Goal: Task Accomplishment & Management: Use online tool/utility

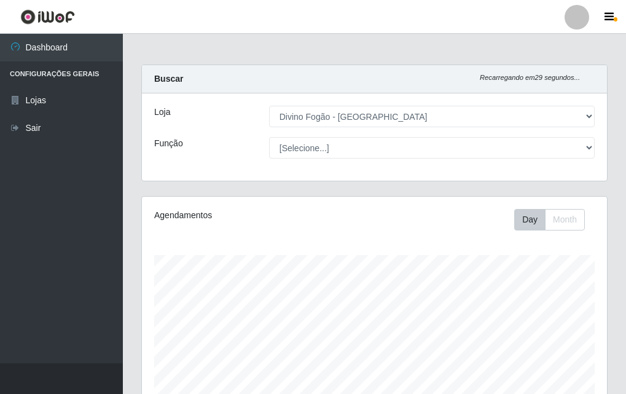
select select "499"
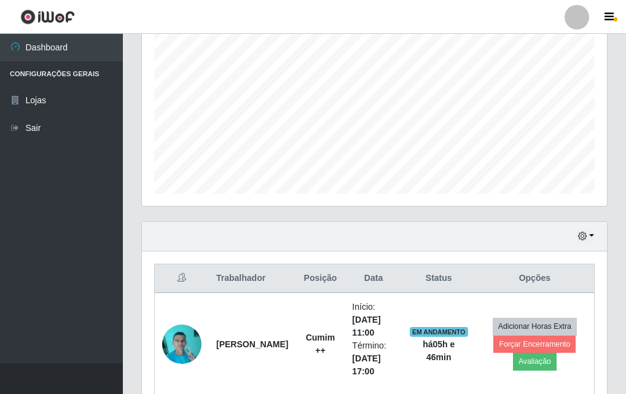
scroll to position [409, 0]
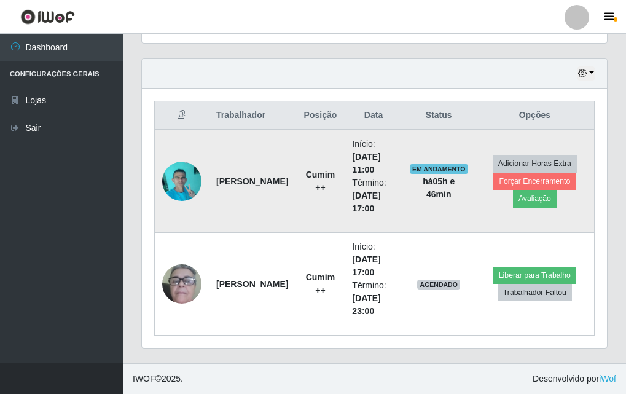
click at [187, 186] on img at bounding box center [181, 181] width 39 height 52
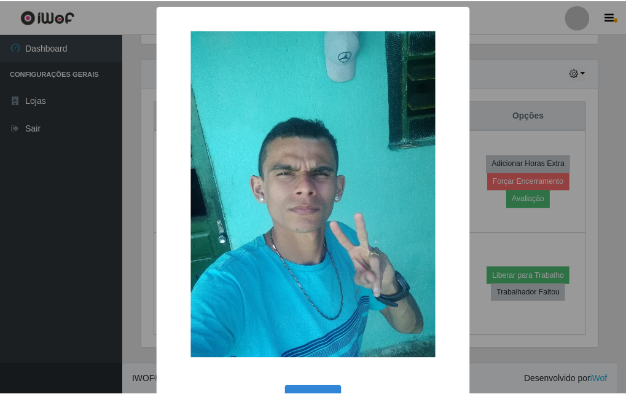
scroll to position [41, 0]
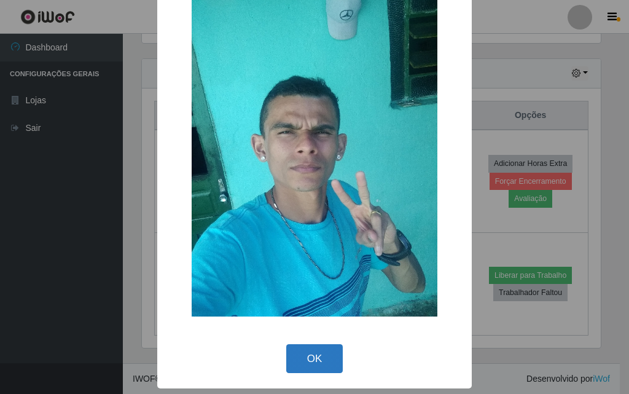
click at [299, 360] on button "OK" at bounding box center [314, 358] width 57 height 29
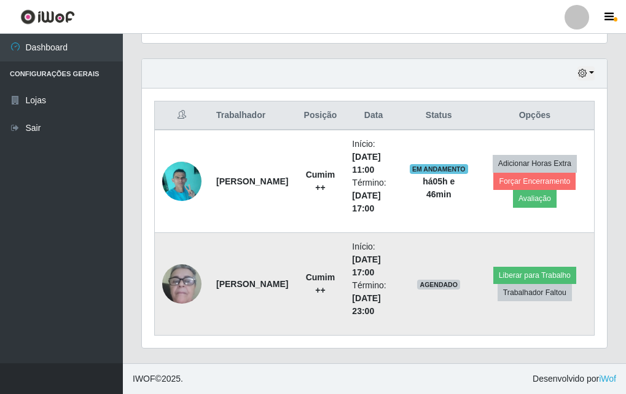
scroll to position [255, 465]
click at [171, 273] on img at bounding box center [181, 283] width 39 height 81
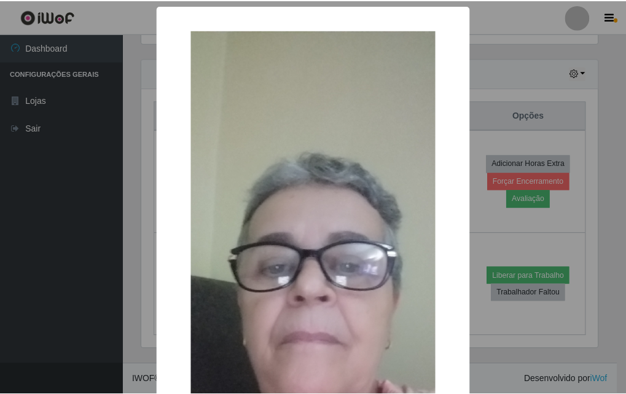
scroll to position [219, 0]
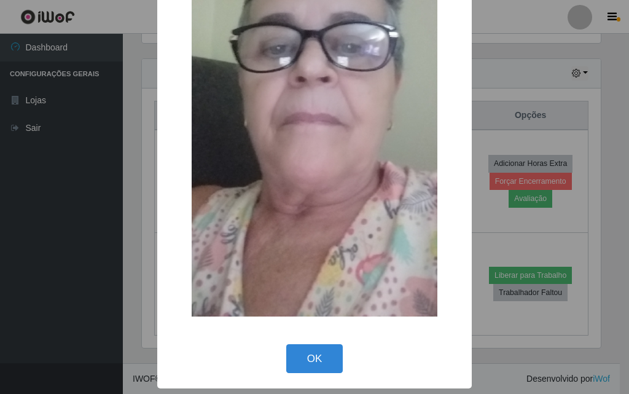
click at [296, 337] on div "× OK Cancel" at bounding box center [314, 87] width 315 height 603
click at [297, 349] on button "OK" at bounding box center [314, 358] width 57 height 29
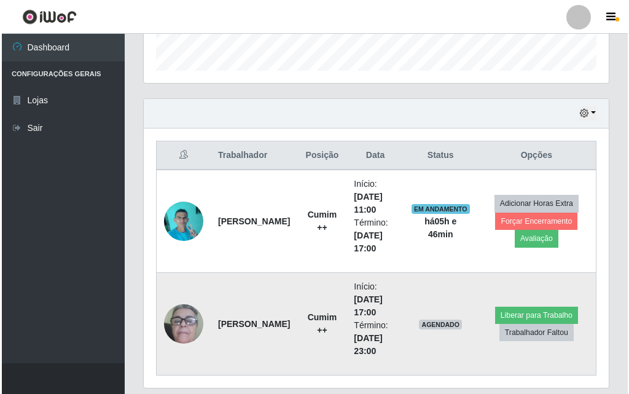
scroll to position [409, 0]
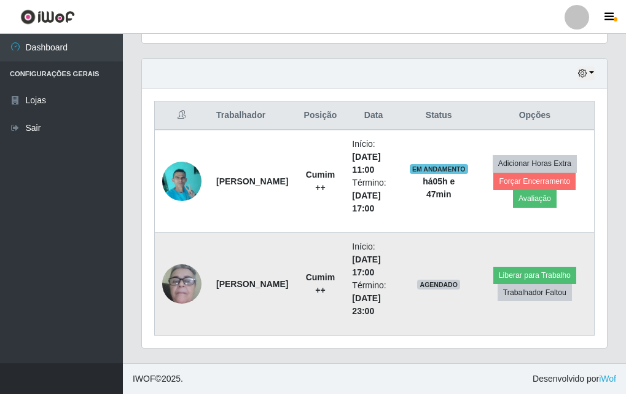
click at [187, 266] on img at bounding box center [181, 283] width 39 height 81
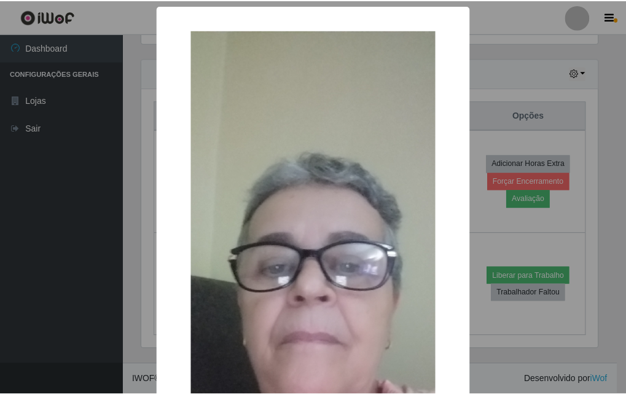
scroll to position [219, 0]
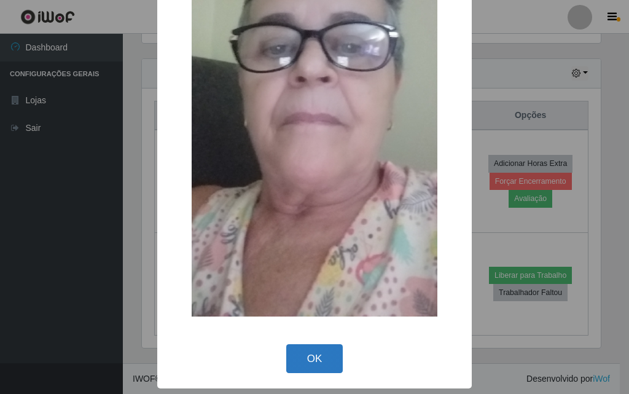
click at [299, 355] on button "OK" at bounding box center [314, 358] width 57 height 29
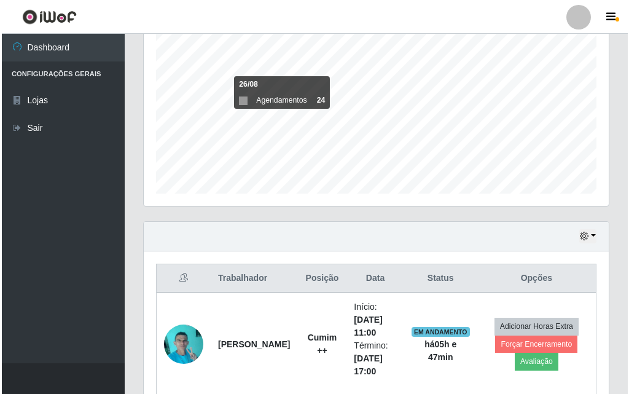
scroll to position [409, 0]
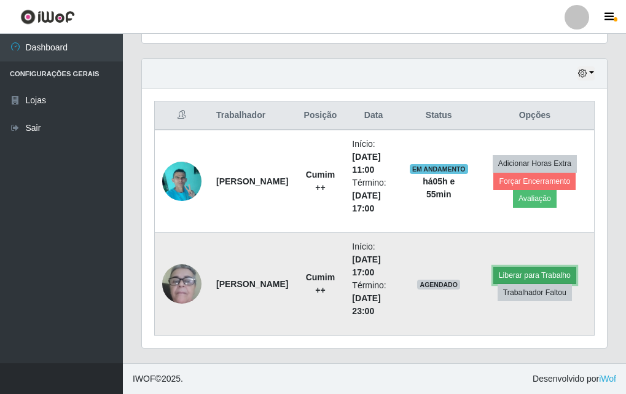
click at [534, 277] on button "Liberar para Trabalho" at bounding box center [535, 275] width 83 height 17
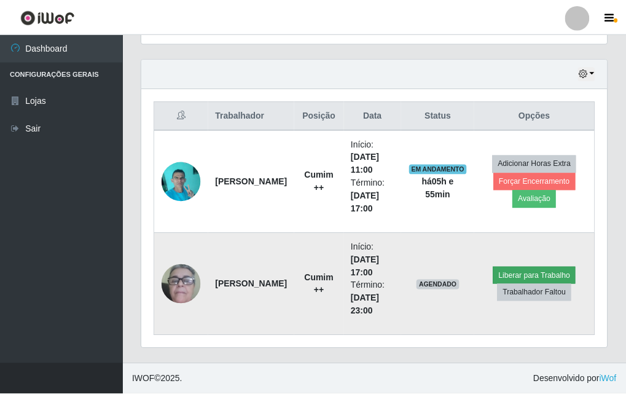
scroll to position [255, 459]
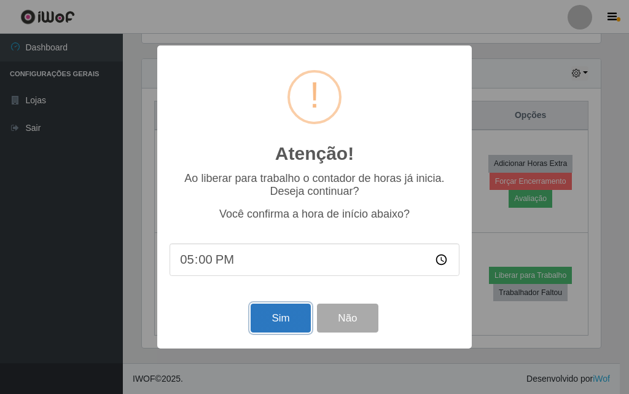
click at [303, 317] on button "Sim" at bounding box center [281, 318] width 60 height 29
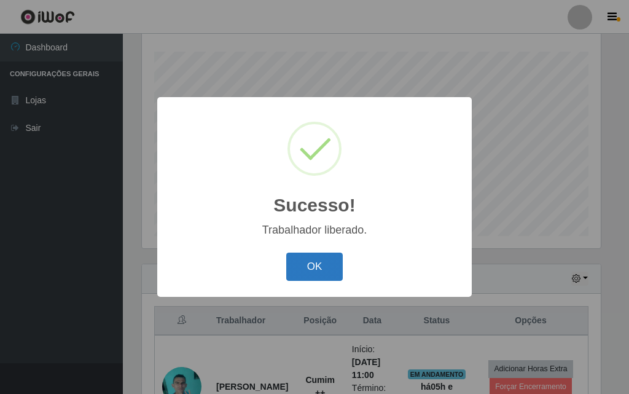
click at [326, 268] on button "OK" at bounding box center [314, 267] width 57 height 29
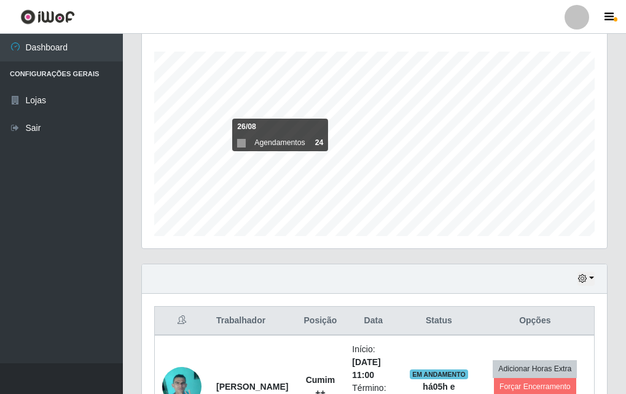
scroll to position [388, 0]
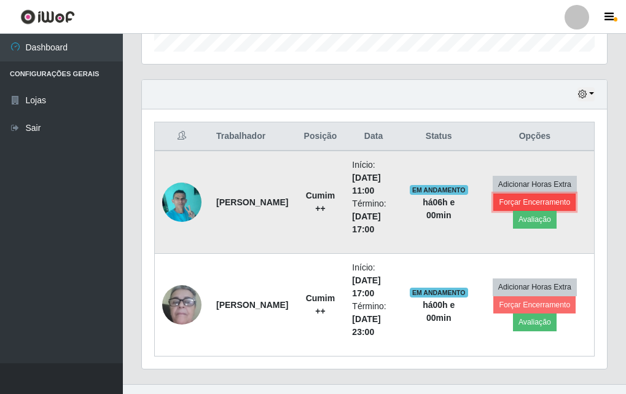
click at [528, 196] on button "Forçar Encerramento" at bounding box center [535, 202] width 82 height 17
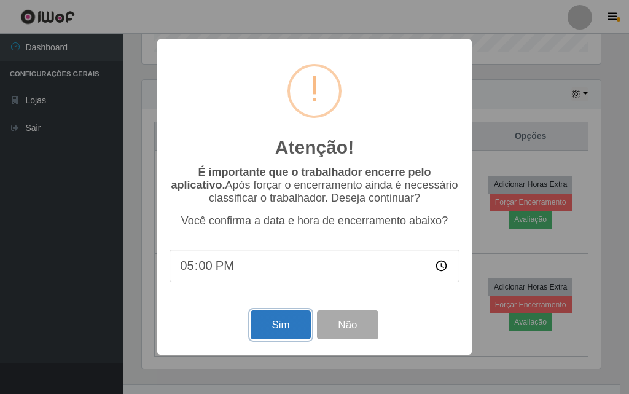
click at [287, 320] on button "Sim" at bounding box center [281, 324] width 60 height 29
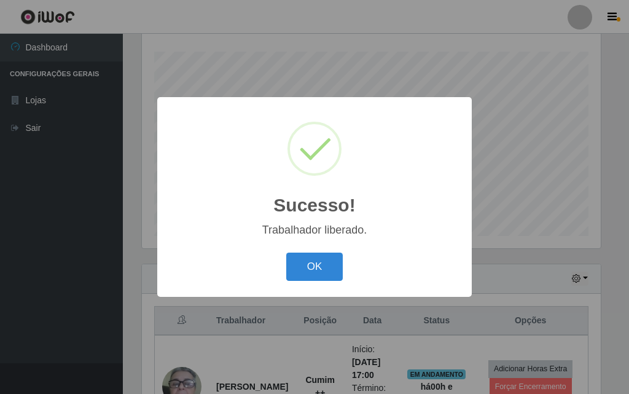
click at [320, 287] on div "Sucesso! × Trabalhador liberado. OK Cancel" at bounding box center [314, 196] width 315 height 199
click at [322, 283] on div "OK Cancel" at bounding box center [315, 266] width 290 height 35
click at [323, 281] on div "OK Cancel" at bounding box center [315, 266] width 290 height 35
click at [325, 281] on button "OK" at bounding box center [314, 267] width 57 height 29
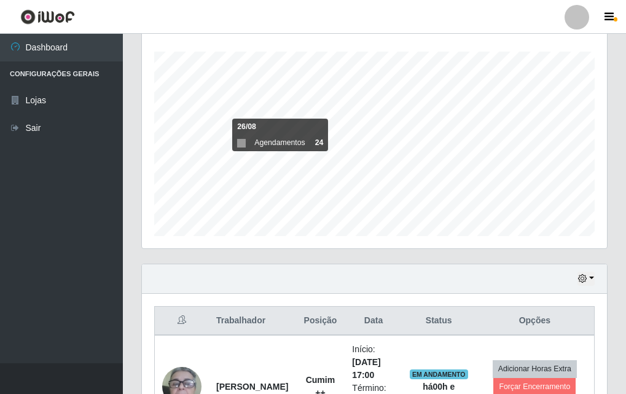
scroll to position [306, 0]
